Goal: Task Accomplishment & Management: Use online tool/utility

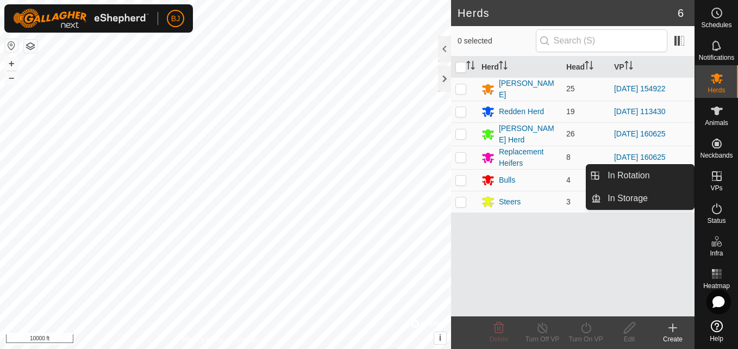
click at [717, 185] on span "VPs" at bounding box center [717, 188] width 12 height 7
click at [645, 184] on link "In Rotation" at bounding box center [647, 176] width 93 height 22
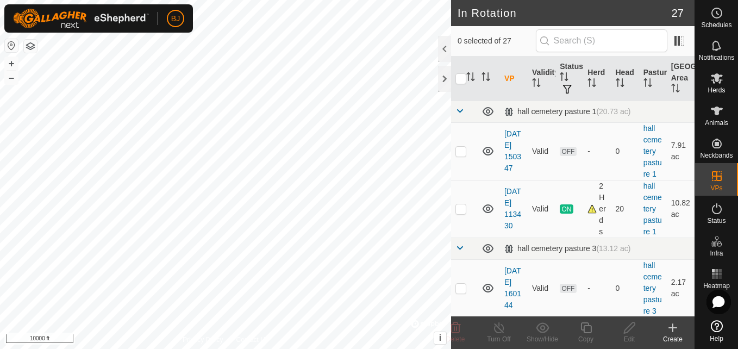
click at [675, 337] on div "Create" at bounding box center [672, 339] width 43 height 10
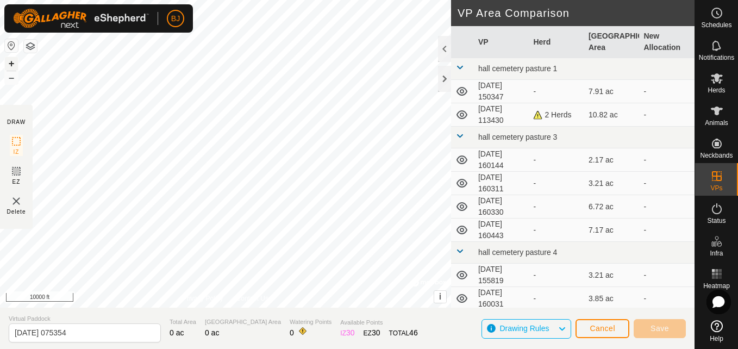
click at [11, 65] on button "+" at bounding box center [11, 63] width 13 height 13
click at [0, 118] on html "BJ Schedules Notifications Herds Animals Neckbands VPs Status Infra Heatmap Hel…" at bounding box center [369, 174] width 738 height 349
click at [12, 66] on button "+" at bounding box center [11, 63] width 13 height 13
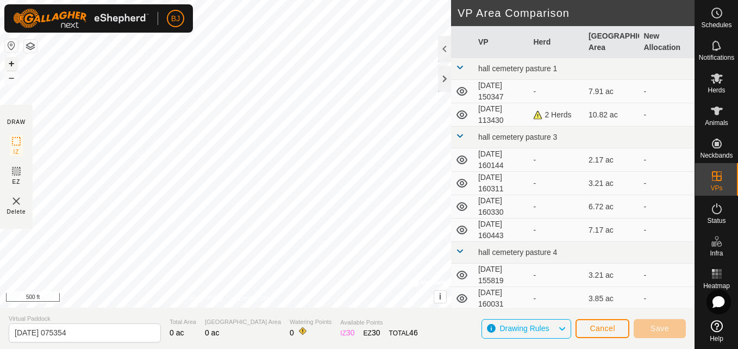
click at [12, 66] on button "+" at bounding box center [11, 63] width 13 height 13
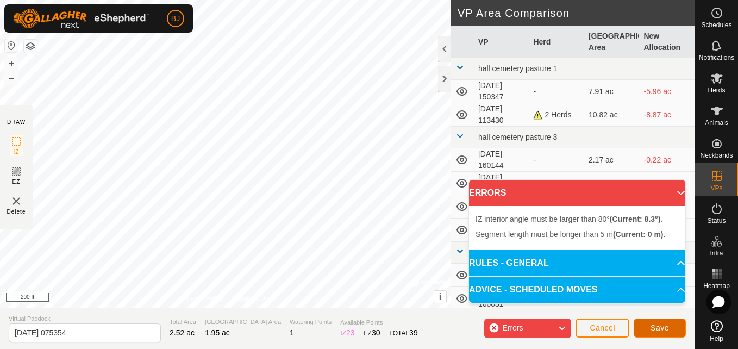
click at [643, 332] on button "Save" at bounding box center [660, 328] width 52 height 19
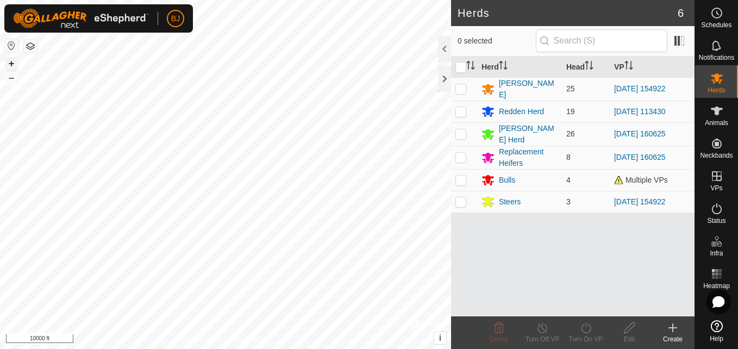
click at [11, 63] on button "+" at bounding box center [11, 63] width 13 height 13
click at [0, 291] on html "BJ Schedules Notifications Herds Animals Neckbands VPs Status Infra Heatmap Hel…" at bounding box center [369, 174] width 738 height 349
click at [9, 63] on button "+" at bounding box center [11, 63] width 13 height 13
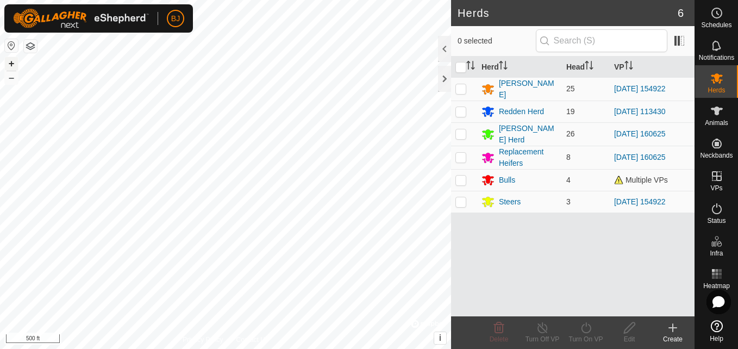
click at [8, 63] on button "+" at bounding box center [11, 63] width 13 height 13
click at [66, 33] on div "BJ Schedules Notifications Herds Animals Neckbands VPs Status Infra Heatmap Hel…" at bounding box center [369, 174] width 738 height 349
click at [10, 67] on button "+" at bounding box center [11, 63] width 13 height 13
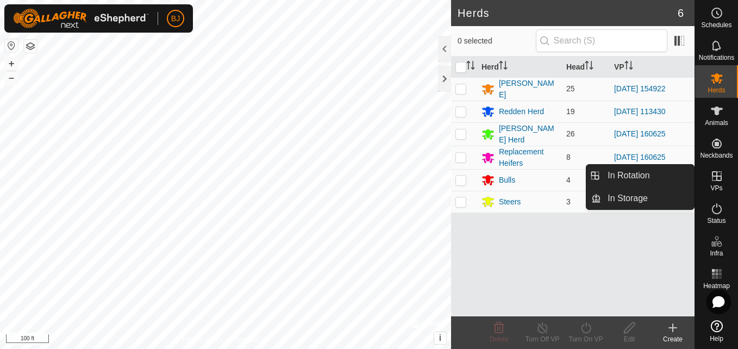
drag, startPoint x: 710, startPoint y: 195, endPoint x: 710, endPoint y: 181, distance: 13.6
click at [711, 181] on icon at bounding box center [717, 176] width 13 height 13
click at [673, 182] on link "In Rotation" at bounding box center [647, 176] width 93 height 22
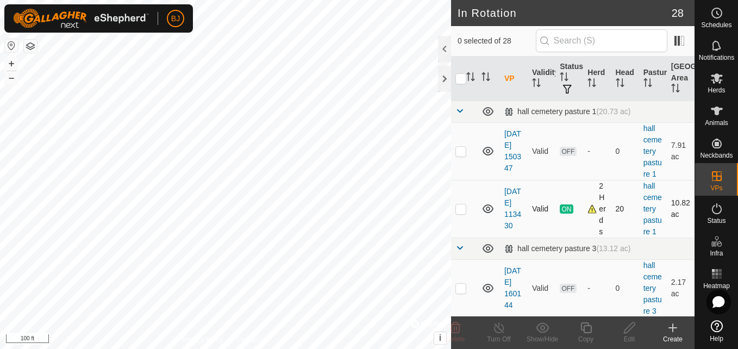
checkbox input "true"
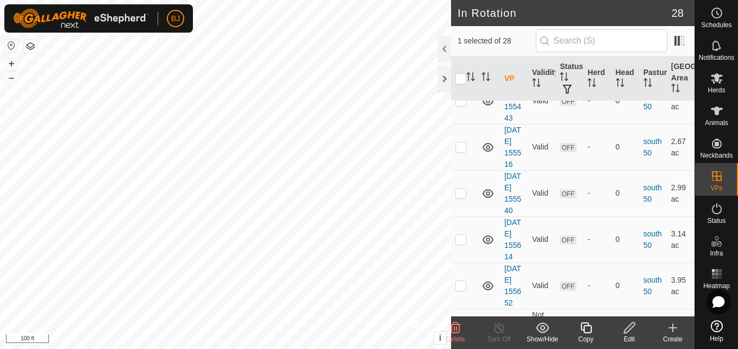
scroll to position [1631, 0]
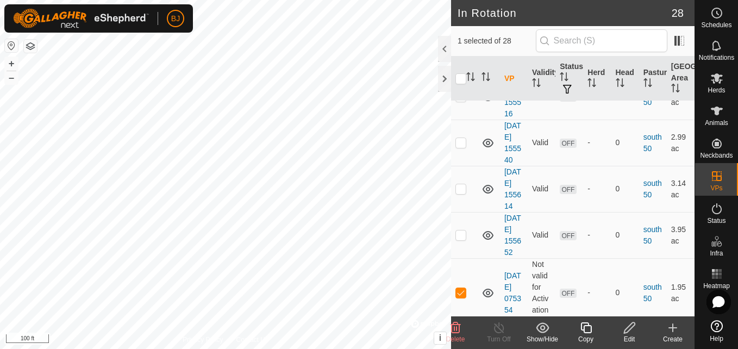
click at [629, 331] on icon at bounding box center [629, 327] width 11 height 11
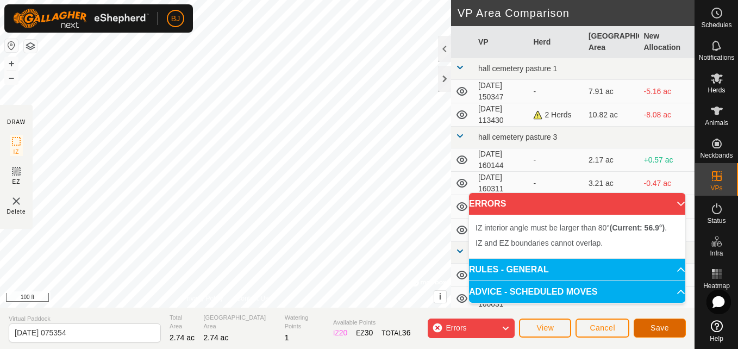
click at [644, 327] on button "Save" at bounding box center [660, 328] width 52 height 19
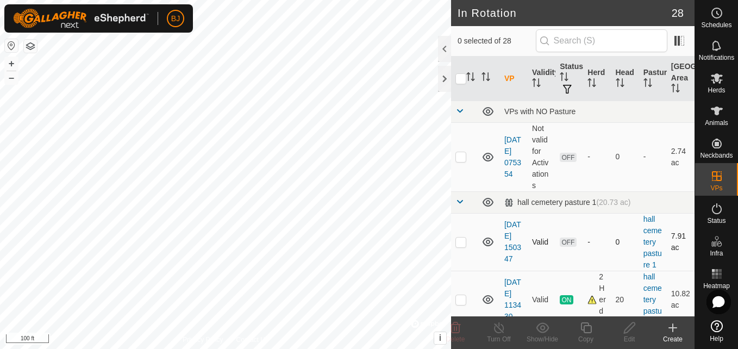
checkbox input "true"
click at [631, 332] on icon at bounding box center [630, 327] width 14 height 13
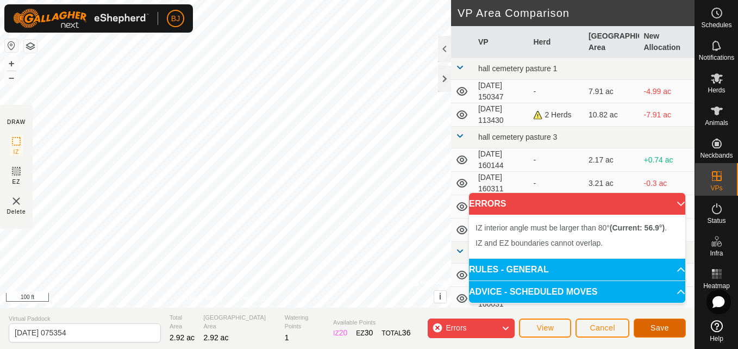
click at [638, 325] on button "Save" at bounding box center [660, 328] width 52 height 19
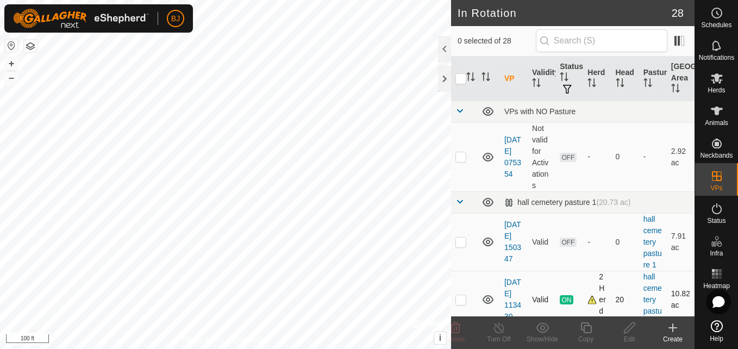
checkbox input "true"
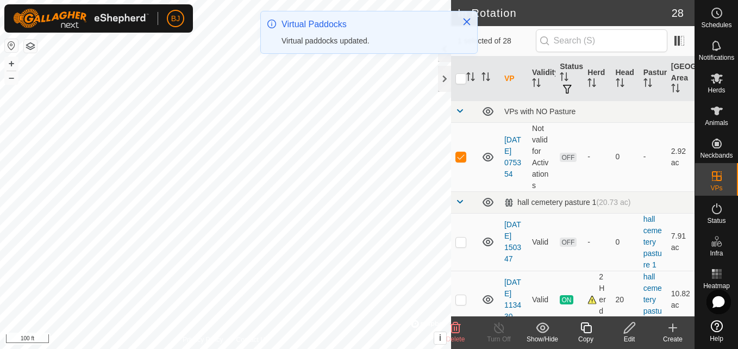
click at [622, 328] on edit-svg-icon at bounding box center [629, 327] width 43 height 13
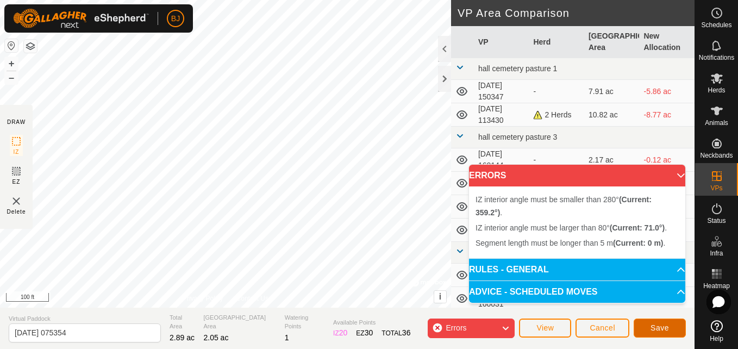
click at [650, 324] on button "Save" at bounding box center [660, 328] width 52 height 19
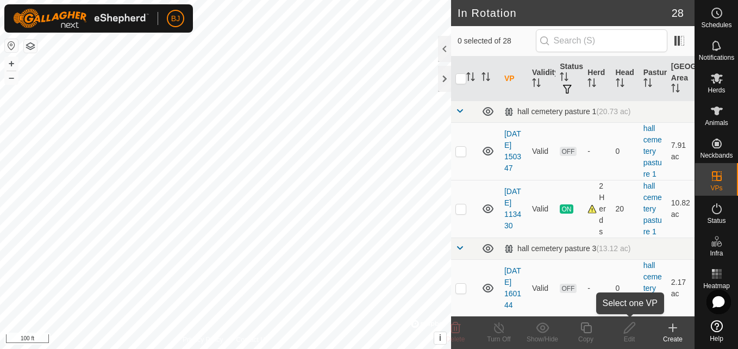
click at [650, 324] on edit-svg-icon at bounding box center [629, 327] width 43 height 13
